Goal: Task Accomplishment & Management: Complete application form

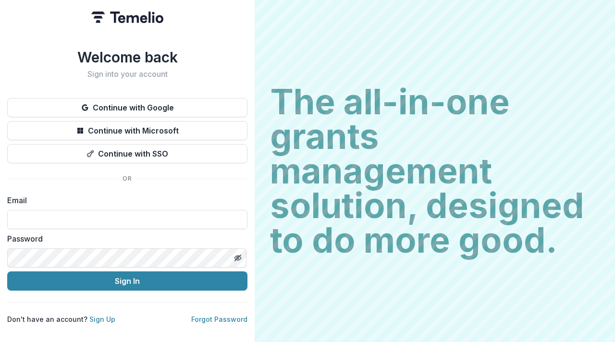
click at [197, 94] on div "Welcome back Sign into your account Continue with Google Continue with Microsof…" at bounding box center [127, 187] width 240 height 276
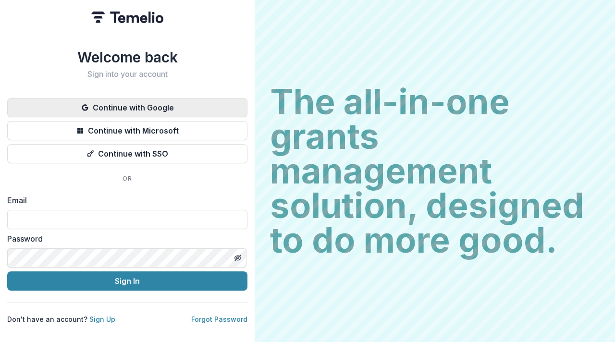
click at [191, 105] on button "Continue with Google" at bounding box center [127, 107] width 240 height 19
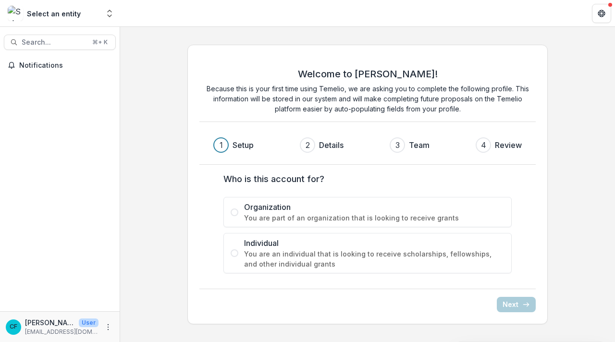
click at [98, 13] on div "Select an entity" at bounding box center [53, 13] width 91 height 15
click at [113, 13] on icon "Open entity switcher" at bounding box center [110, 14] width 10 height 10
click at [143, 189] on div "Welcome to [PERSON_NAME]! Because this is your first time using Temelio, we are…" at bounding box center [367, 184] width 495 height 295
click at [268, 209] on span "Organization" at bounding box center [374, 207] width 260 height 12
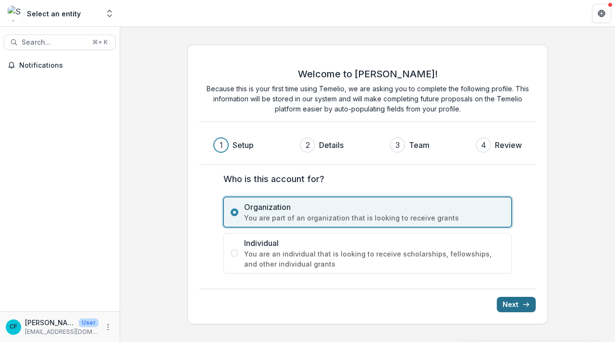
click at [510, 302] on button "Next" at bounding box center [516, 304] width 39 height 15
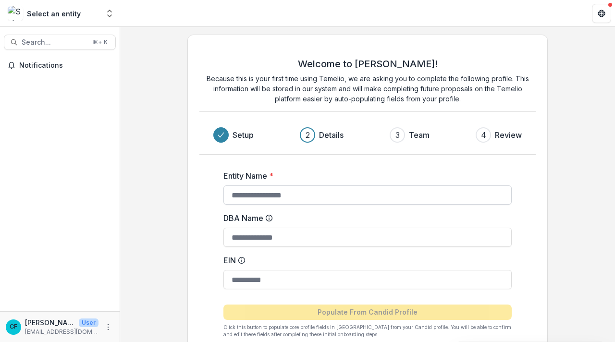
click at [306, 191] on input "Entity Name *" at bounding box center [367, 194] width 288 height 19
type input "**********"
click at [286, 234] on input "DBA Name" at bounding box center [367, 237] width 288 height 19
click at [268, 280] on input "EIN" at bounding box center [367, 279] width 288 height 19
type input "********"
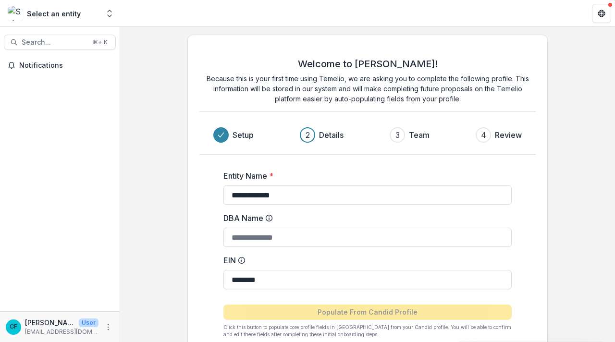
scroll to position [55, 0]
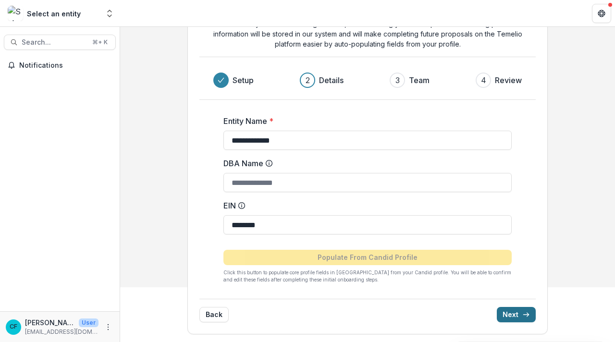
click at [505, 313] on button "Next" at bounding box center [516, 314] width 39 height 15
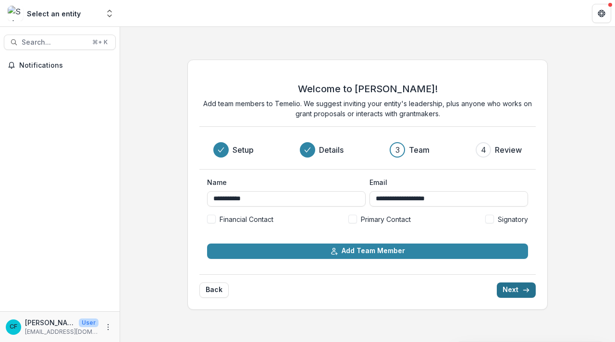
scroll to position [0, 0]
click at [515, 294] on button "Next" at bounding box center [516, 290] width 39 height 15
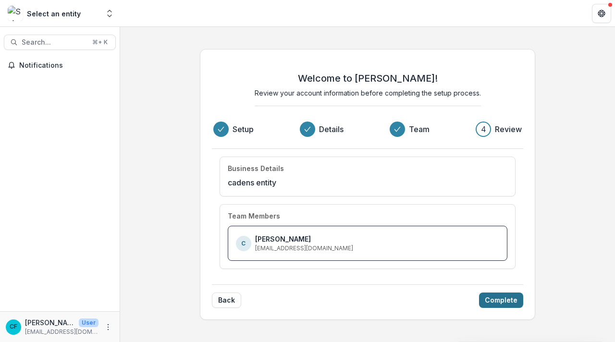
click at [508, 295] on button "Complete" at bounding box center [501, 300] width 44 height 15
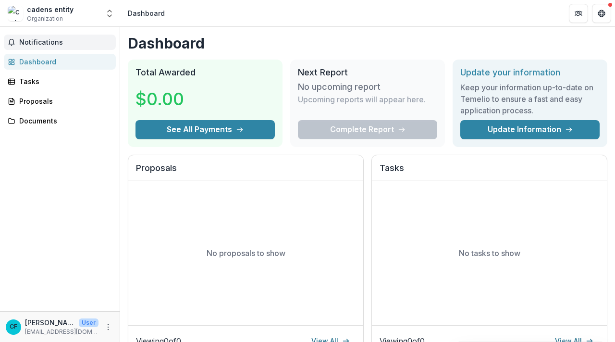
click at [85, 38] on span "Notifications" at bounding box center [65, 42] width 93 height 8
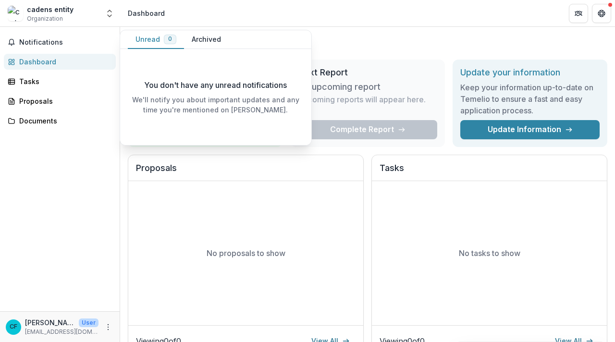
click at [94, 5] on div "cadens entity Organization" at bounding box center [53, 13] width 91 height 19
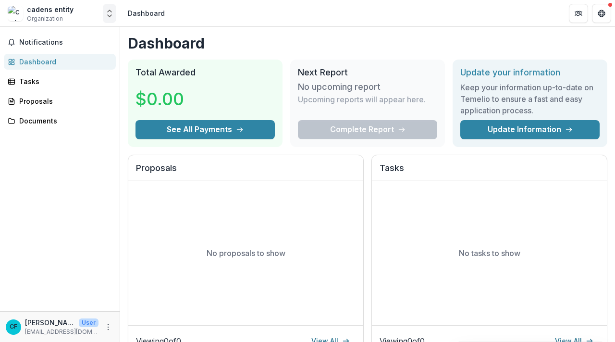
click at [105, 14] on icon "Open entity switcher" at bounding box center [110, 14] width 10 height 10
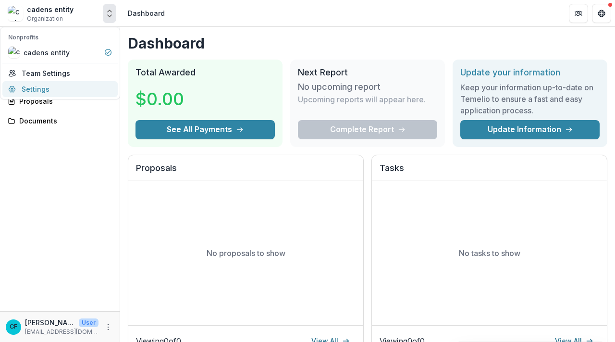
click at [76, 86] on link "Settings" at bounding box center [59, 89] width 115 height 16
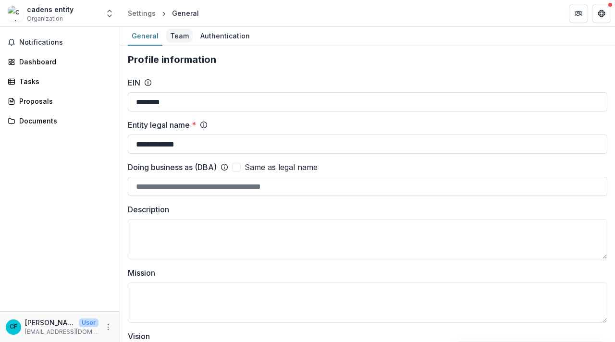
click at [172, 34] on div "Team" at bounding box center [179, 36] width 26 height 14
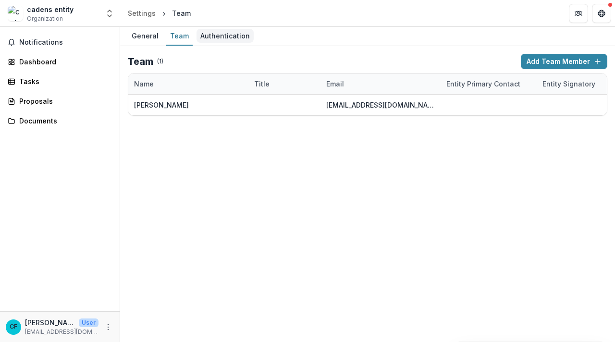
click at [209, 41] on div "Authentication" at bounding box center [225, 36] width 57 height 14
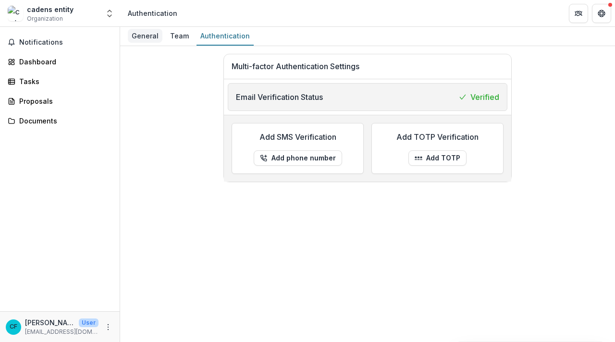
click at [140, 36] on div "General" at bounding box center [145, 36] width 35 height 14
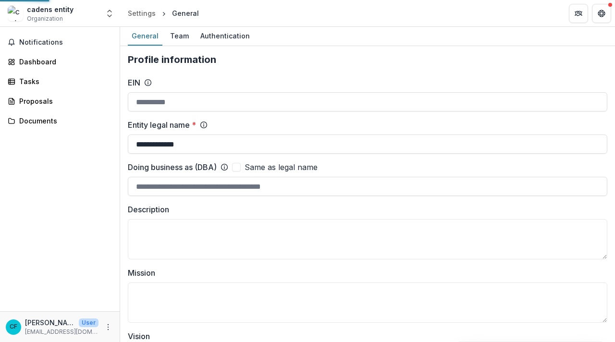
type input "********"
click at [37, 76] on div "Tasks" at bounding box center [63, 81] width 89 height 10
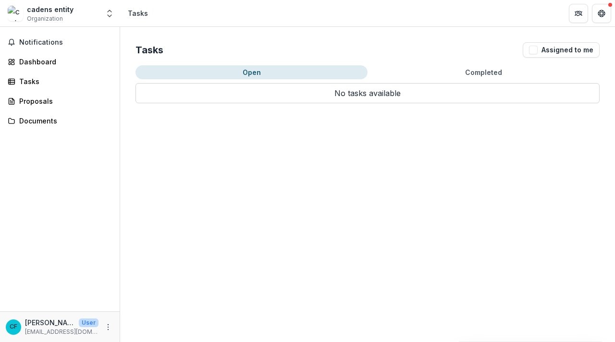
click at [64, 110] on div "Notifications Dashboard Tasks Proposals Documents" at bounding box center [60, 169] width 120 height 284
click at [64, 108] on link "Proposals" at bounding box center [60, 101] width 112 height 16
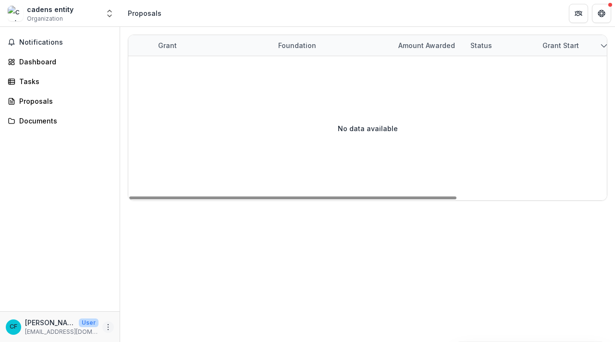
click at [103, 327] on button "More" at bounding box center [108, 327] width 12 height 12
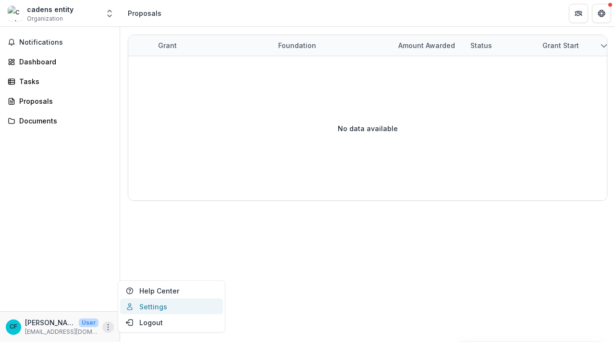
click at [127, 309] on icon at bounding box center [129, 308] width 5 height 3
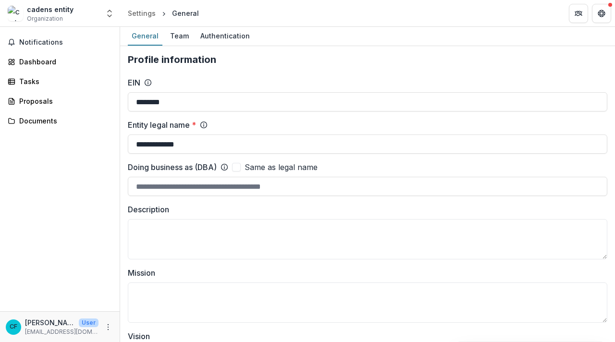
click at [98, 14] on div "cadens entity Organization" at bounding box center [53, 13] width 91 height 19
click at [108, 13] on icon "Open entity switcher" at bounding box center [110, 14] width 10 height 10
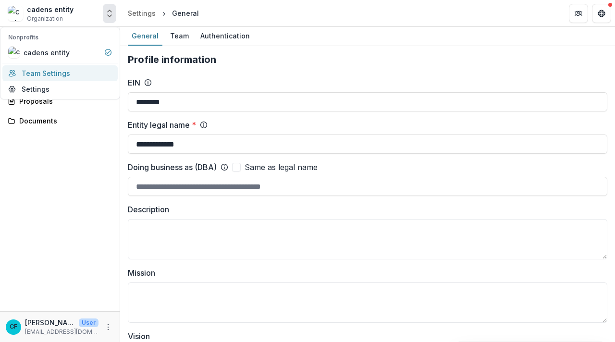
click at [66, 67] on link "Team Settings" at bounding box center [59, 73] width 115 height 16
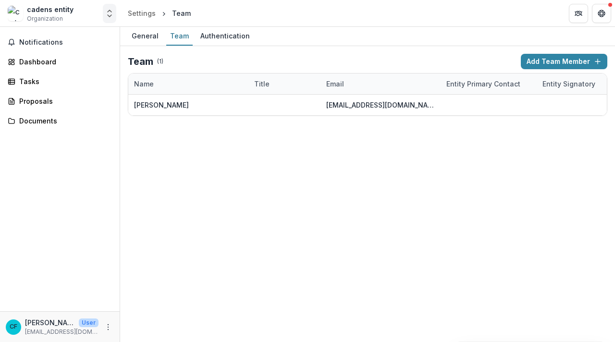
click at [105, 18] on icon "Open entity switcher" at bounding box center [110, 14] width 10 height 10
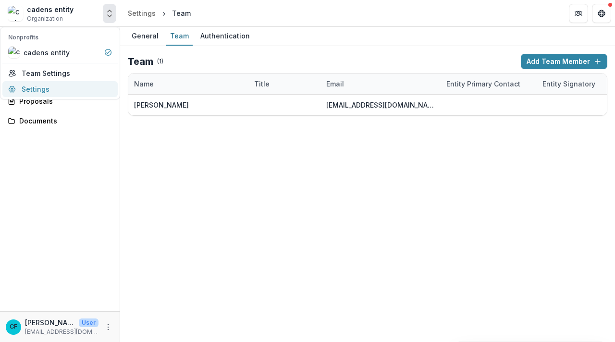
click at [74, 95] on link "Settings" at bounding box center [59, 89] width 115 height 16
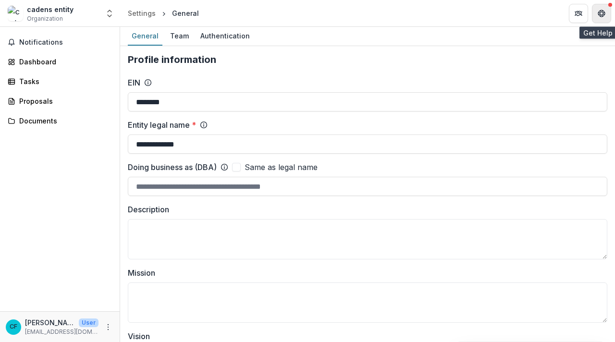
click at [601, 10] on icon "Get Help" at bounding box center [602, 11] width 2 height 2
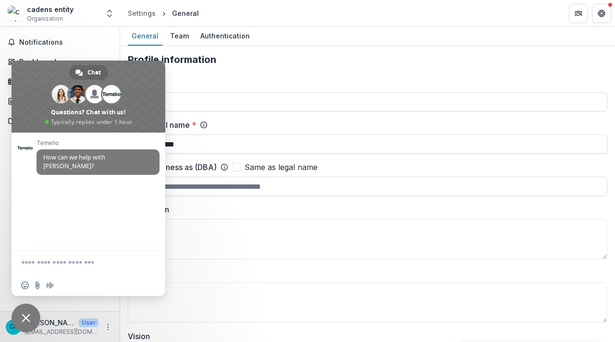
click at [489, 80] on div "EIN" at bounding box center [368, 83] width 480 height 12
click at [30, 308] on span "Close chat" at bounding box center [26, 318] width 29 height 29
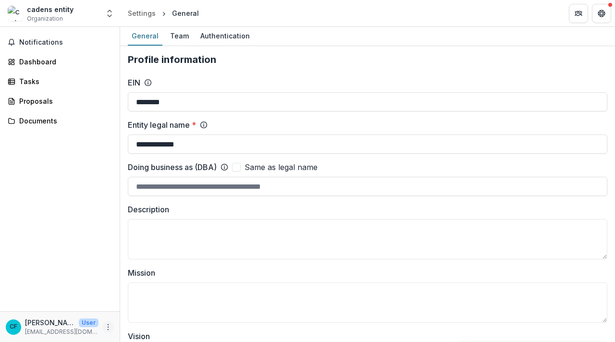
click at [108, 321] on button "More" at bounding box center [108, 327] width 12 height 12
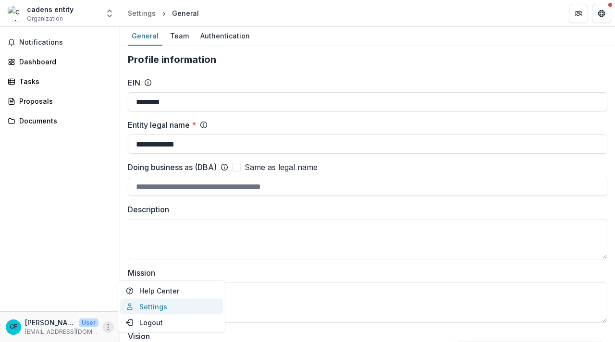
click at [135, 304] on link "Settings" at bounding box center [171, 307] width 103 height 16
